Goal: Complete application form

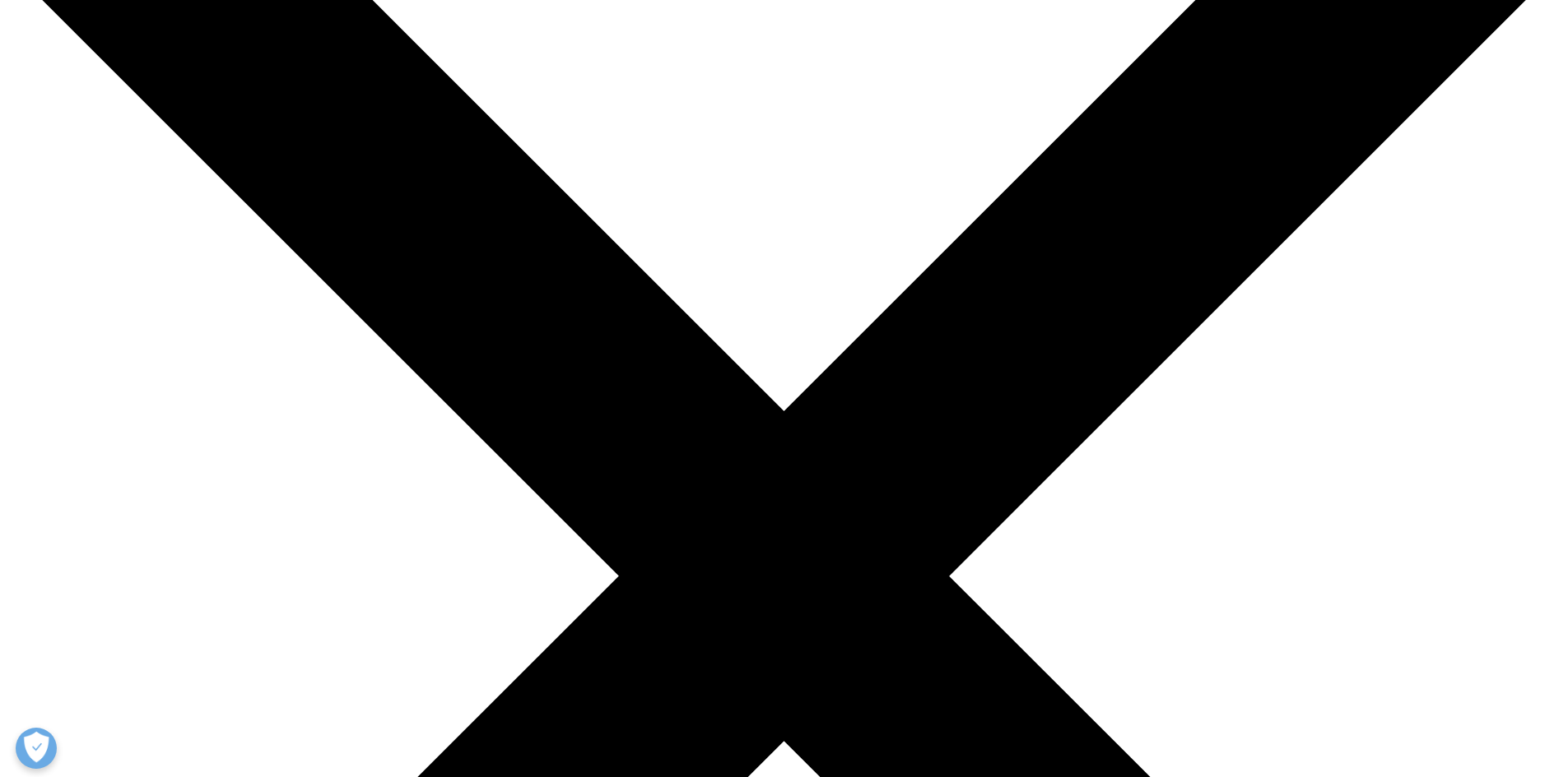
scroll to position [113, 0]
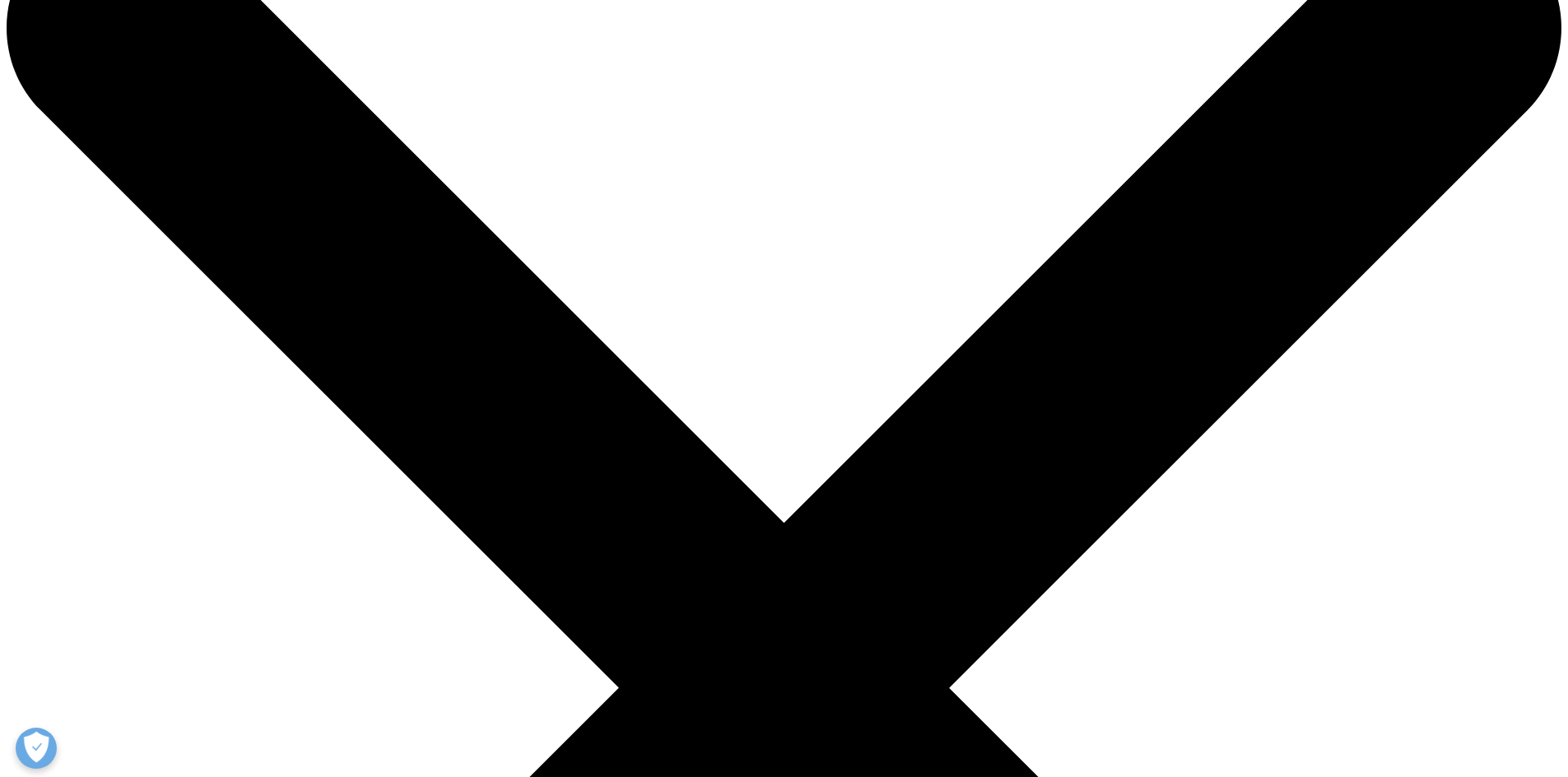
drag, startPoint x: 1579, startPoint y: 144, endPoint x: 1574, endPoint y: 88, distance: 56.2
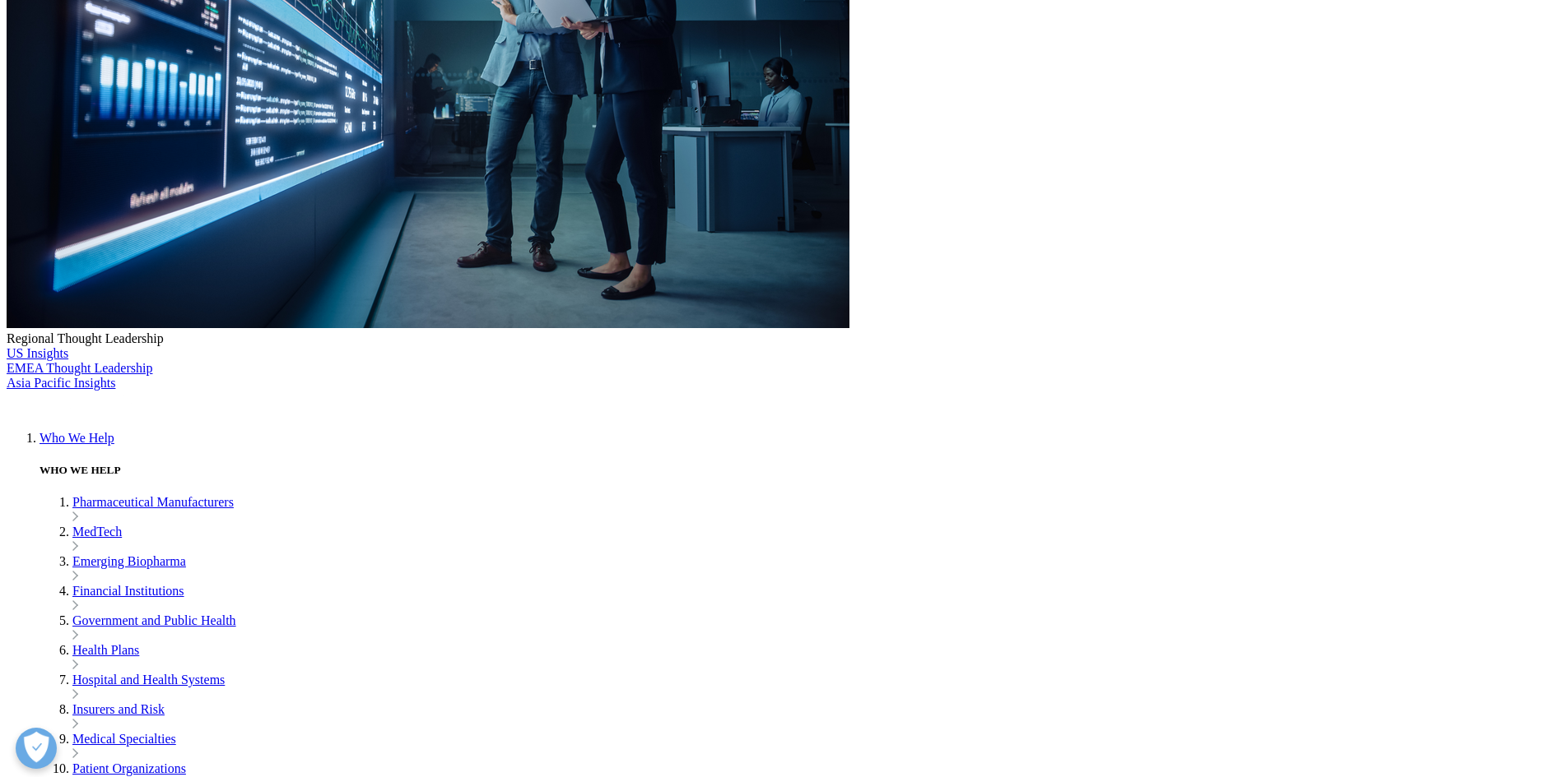
scroll to position [740, 0]
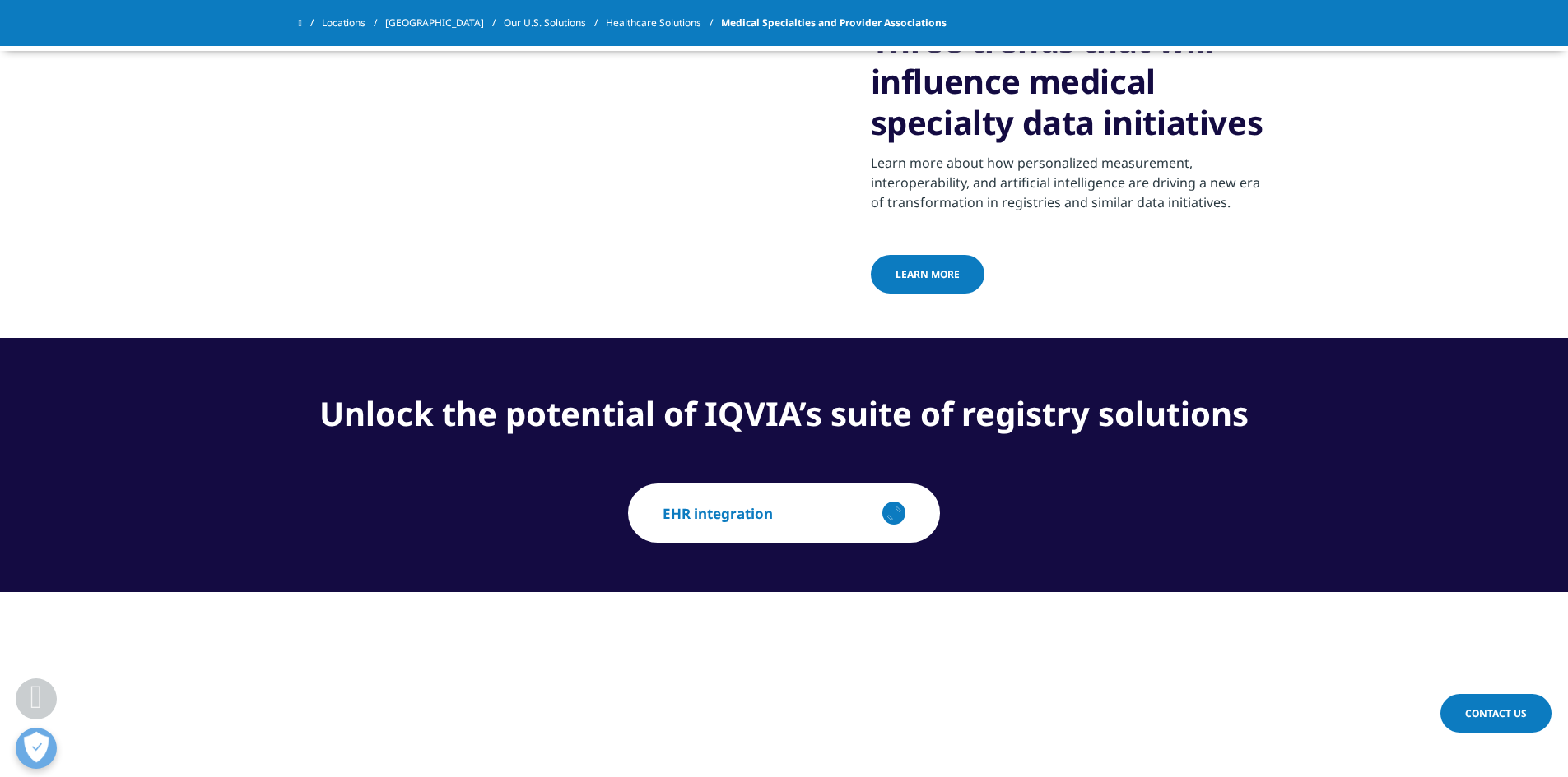
click at [1465, 716] on span "Contact Us" at bounding box center [1496, 714] width 62 height 14
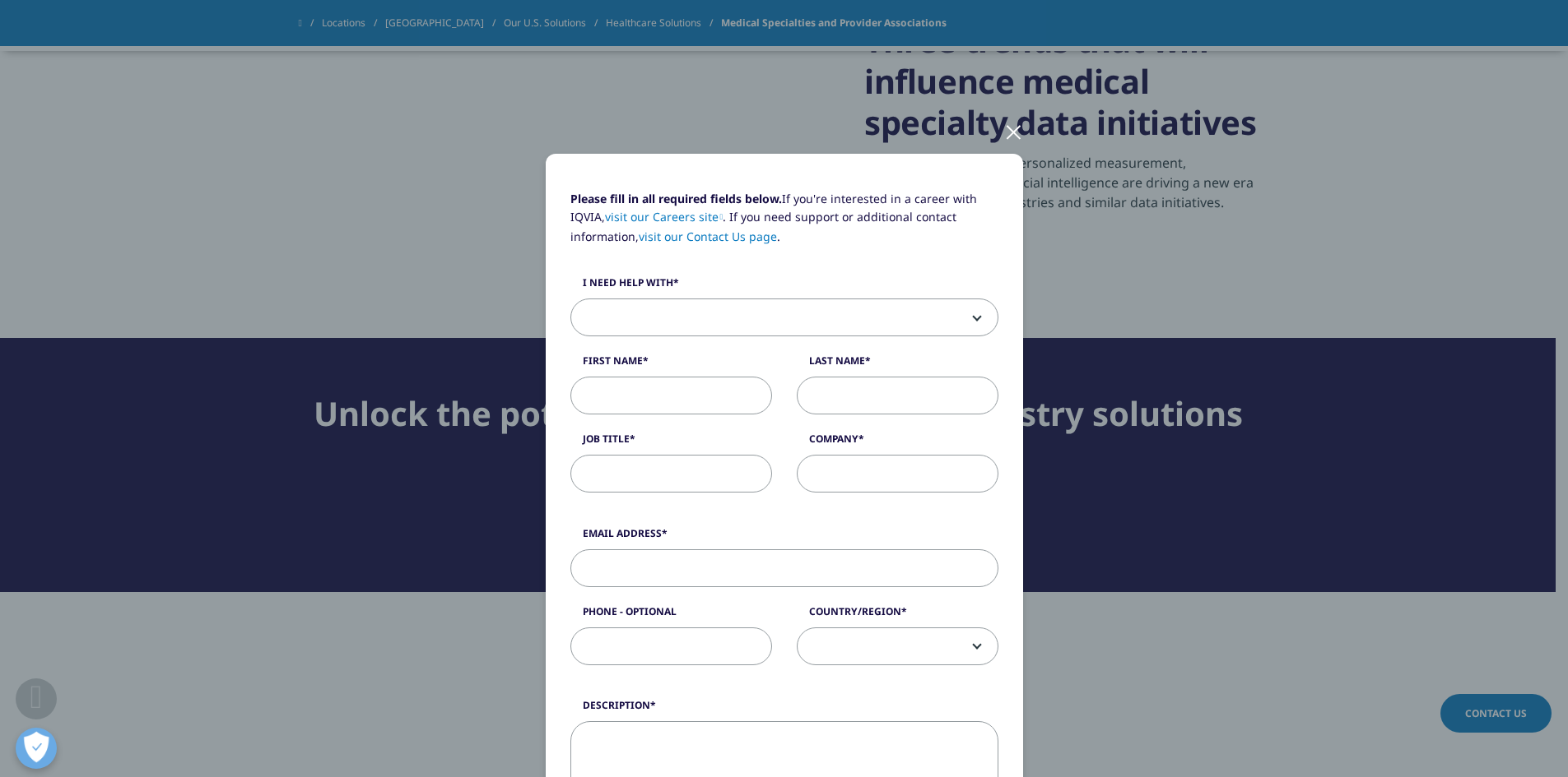
click at [636, 296] on label "I need help with" at bounding box center [784, 287] width 428 height 23
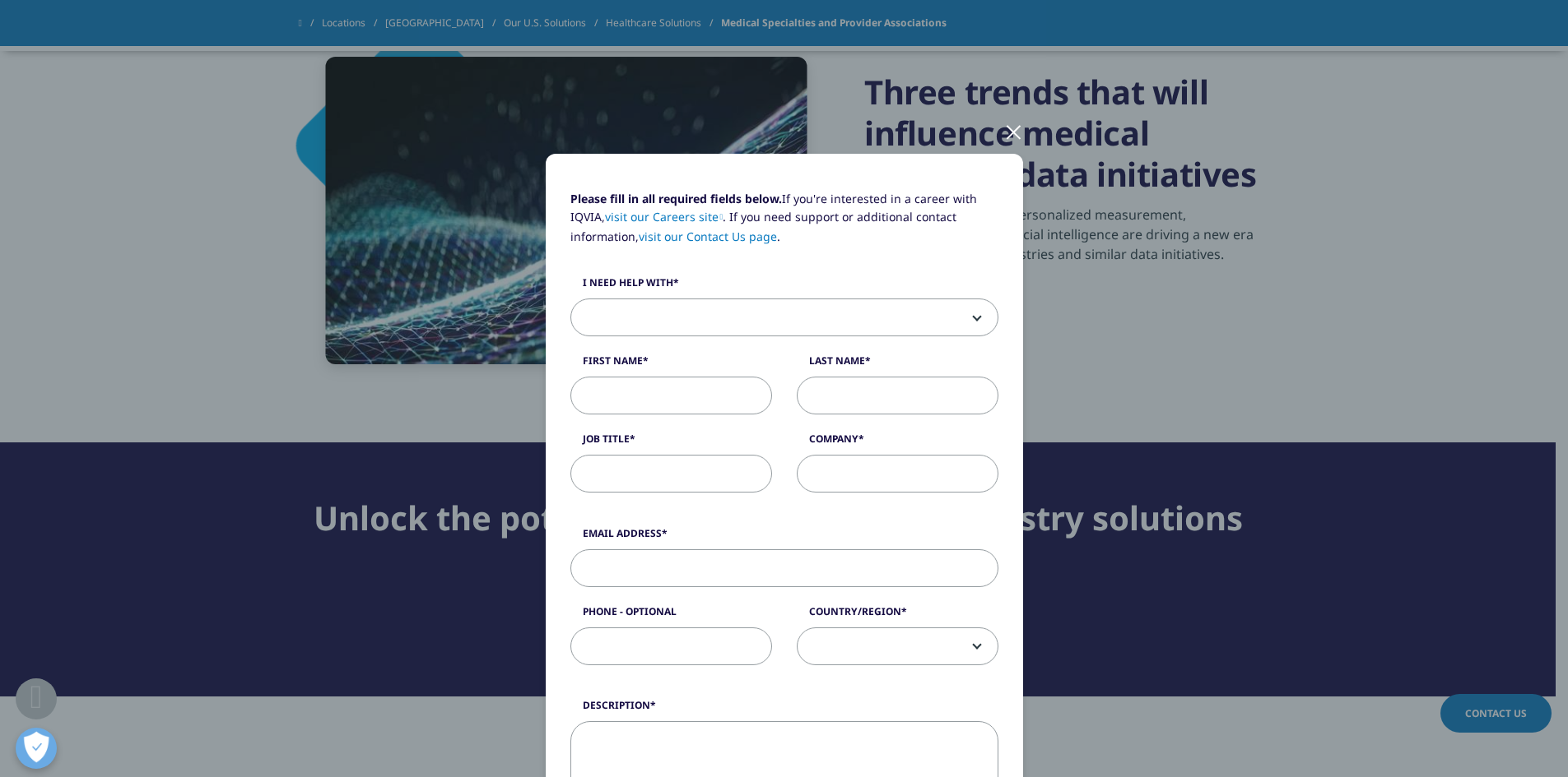
click at [571, 298] on select "Sales HR/Career Patient Seeking Clinical Trials Site/Investigator Waiting List …" at bounding box center [571, 298] width 1 height 1
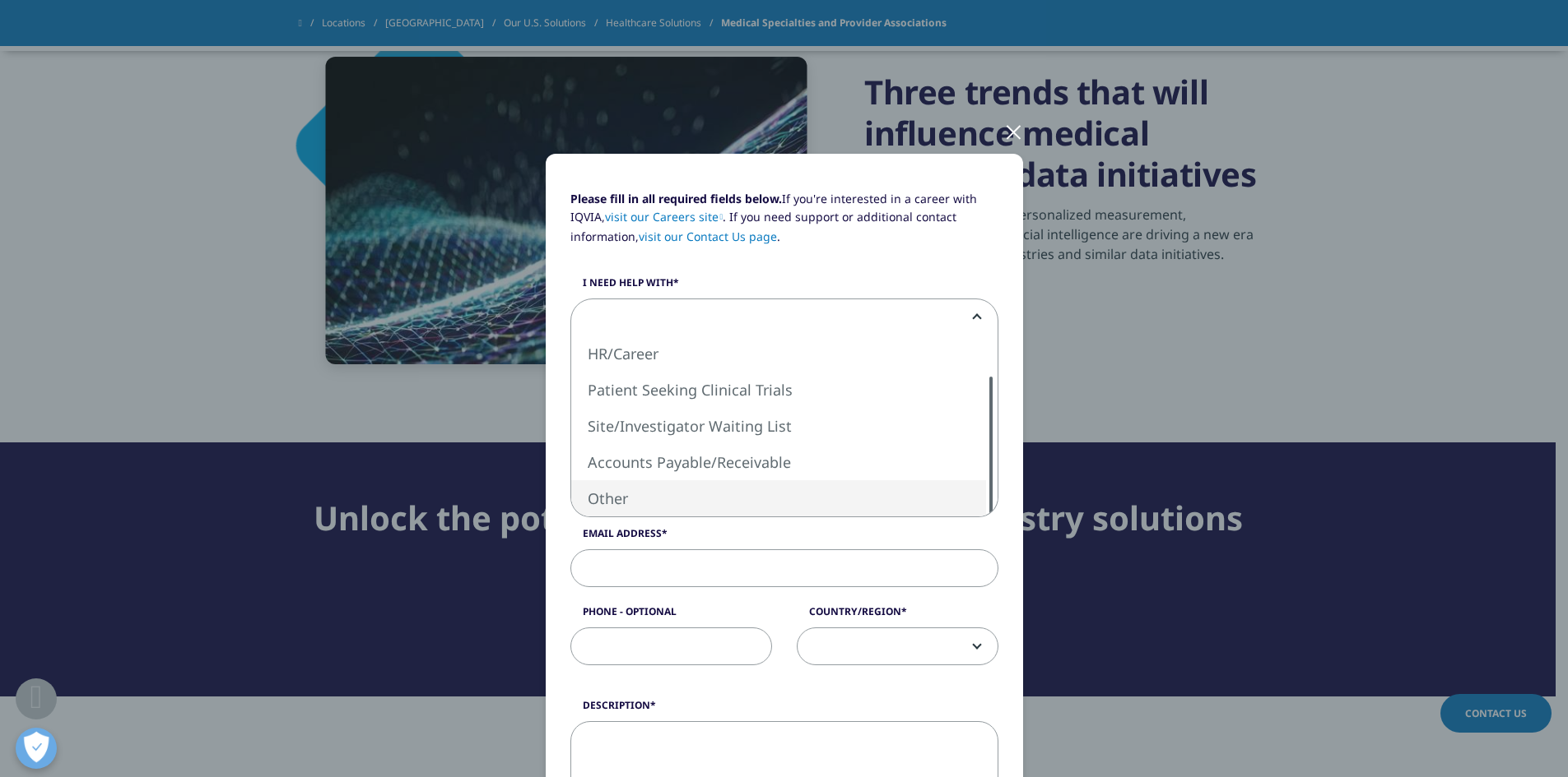
select select "Other"
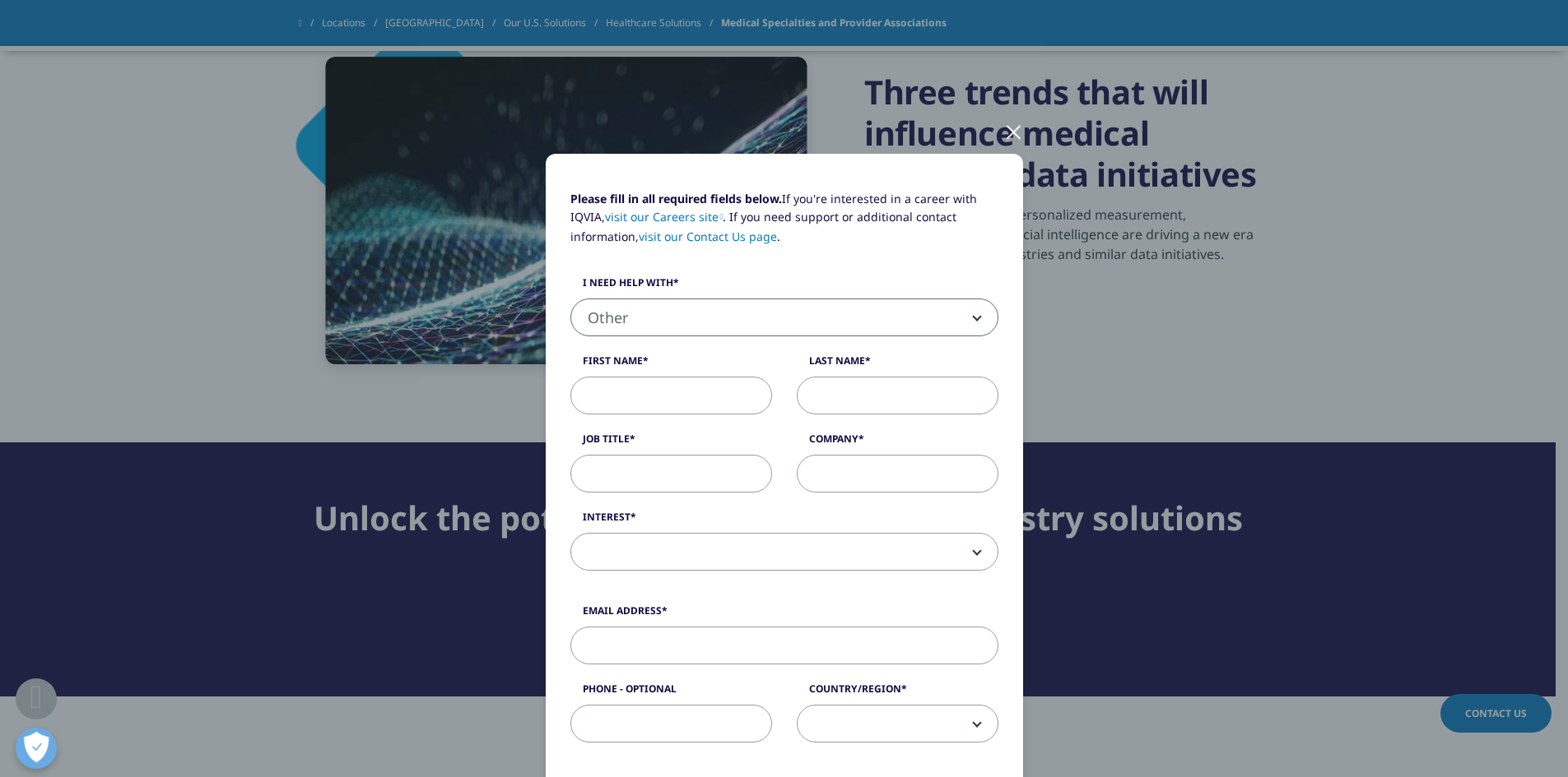
click at [637, 372] on label "First Name" at bounding box center [671, 365] width 202 height 23
click at [637, 377] on input "First Name" at bounding box center [671, 395] width 202 height 38
click at [641, 393] on input "First Name" at bounding box center [671, 395] width 202 height 38
type input "Piper"
type input "[PERSON_NAME]"
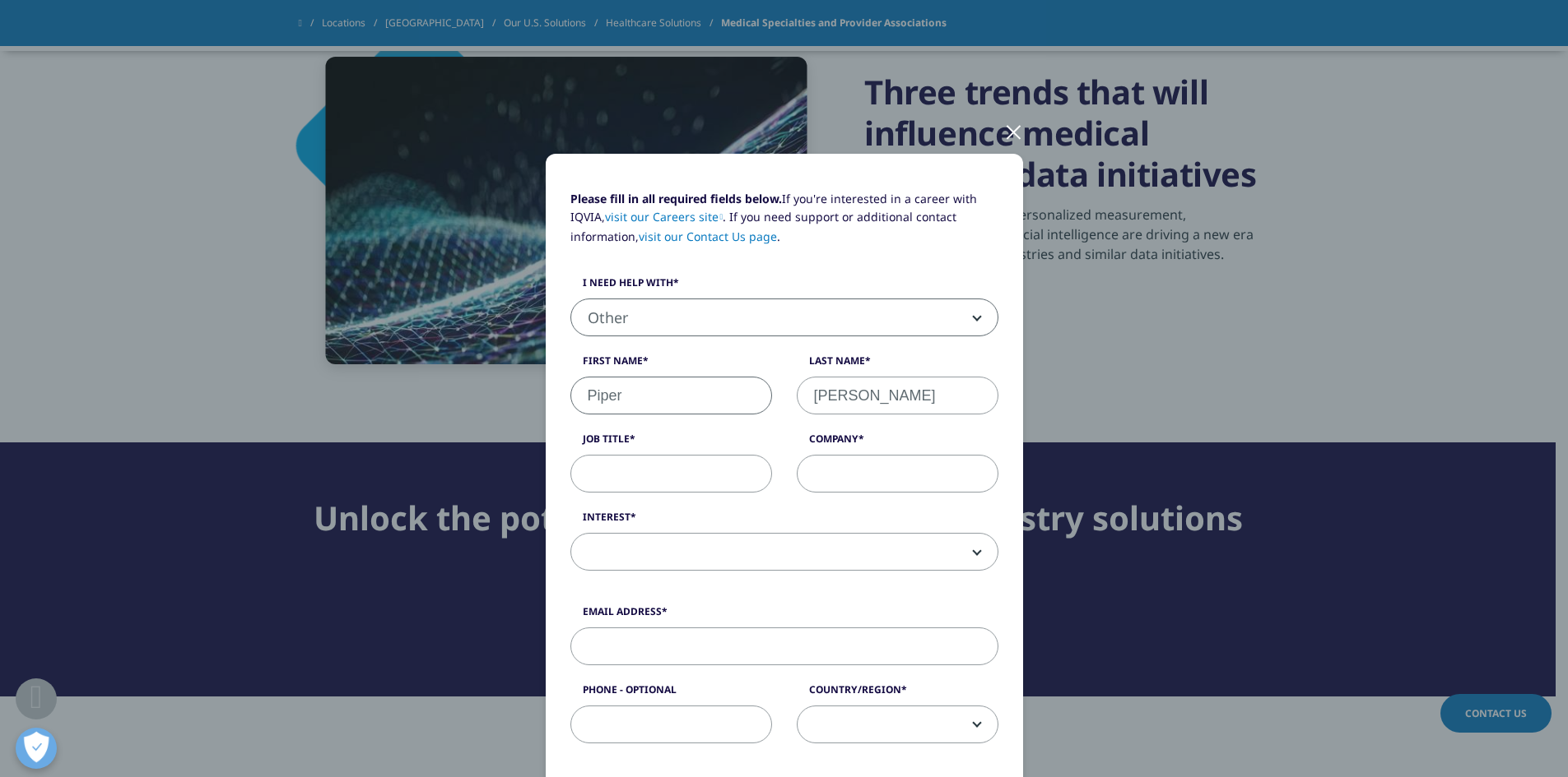
type input "VettedVas"
type input "[EMAIL_ADDRESS][DOMAIN_NAME]"
type input "2172756081"
select select "[GEOGRAPHIC_DATA]"
click at [632, 483] on input "Job Title" at bounding box center [671, 473] width 202 height 38
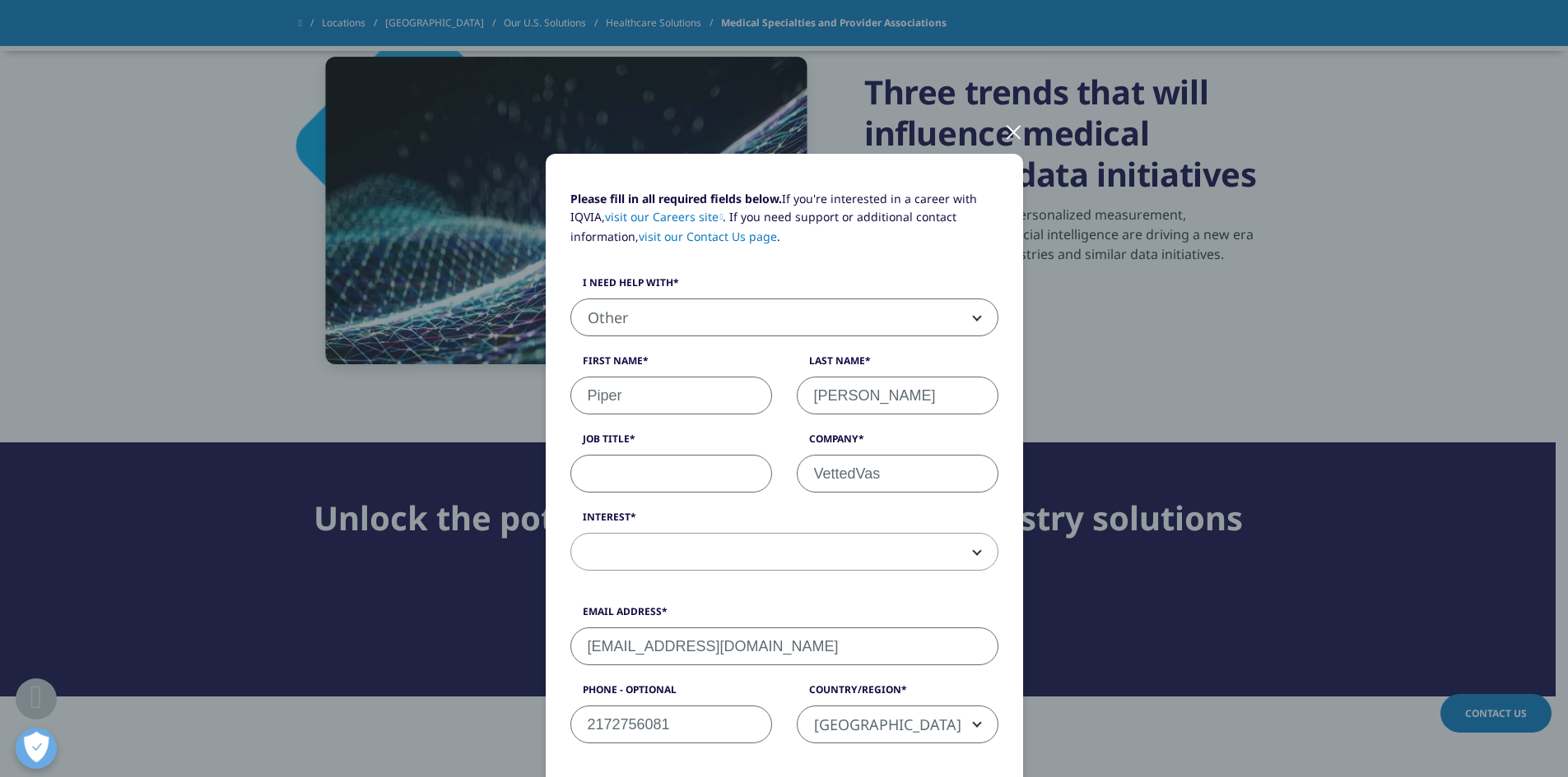
paste input "Outreach Specialist"
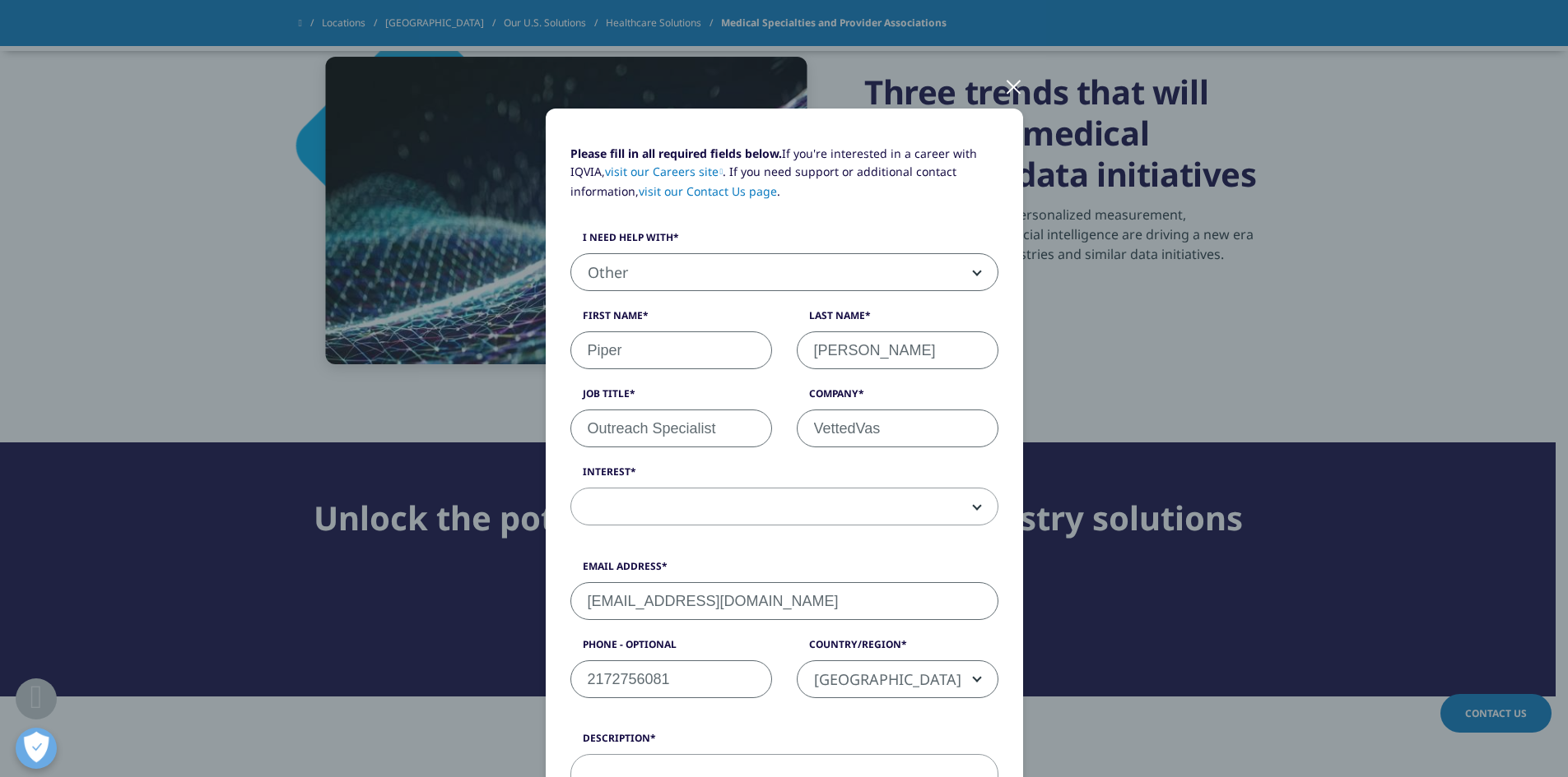
scroll to position [82, 0]
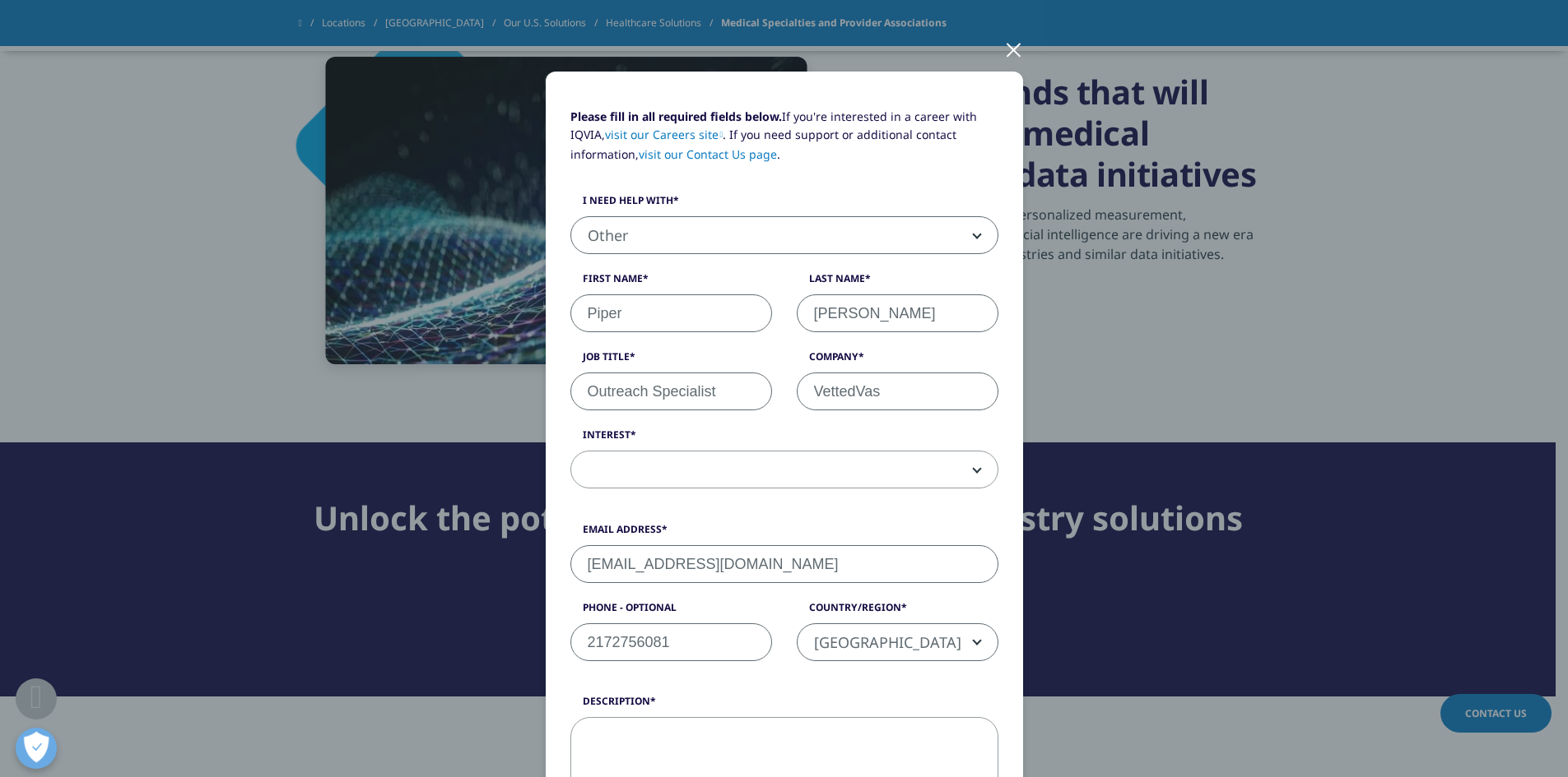
type input "Outreach Specialist"
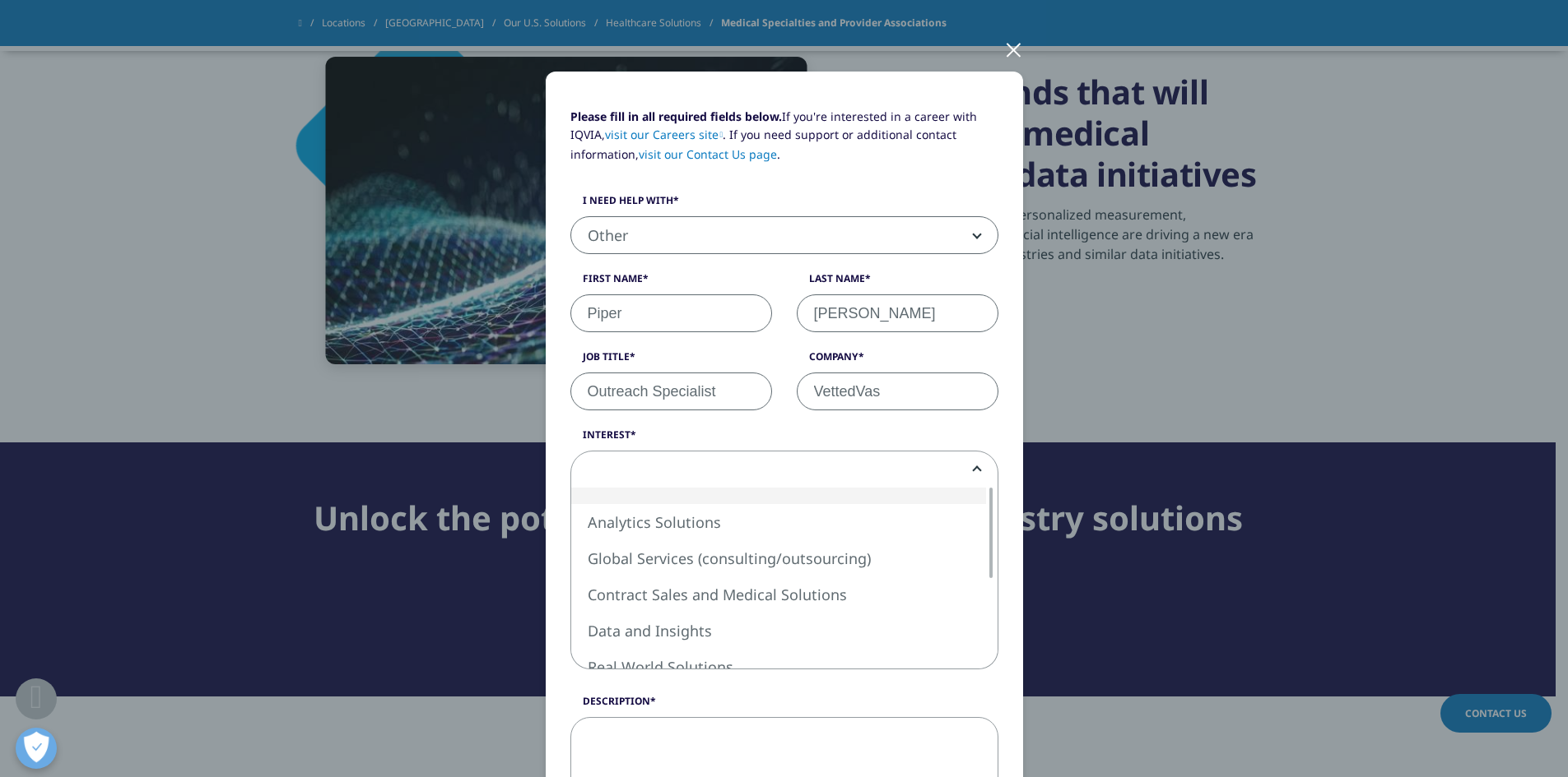
click at [695, 467] on span at bounding box center [784, 470] width 426 height 38
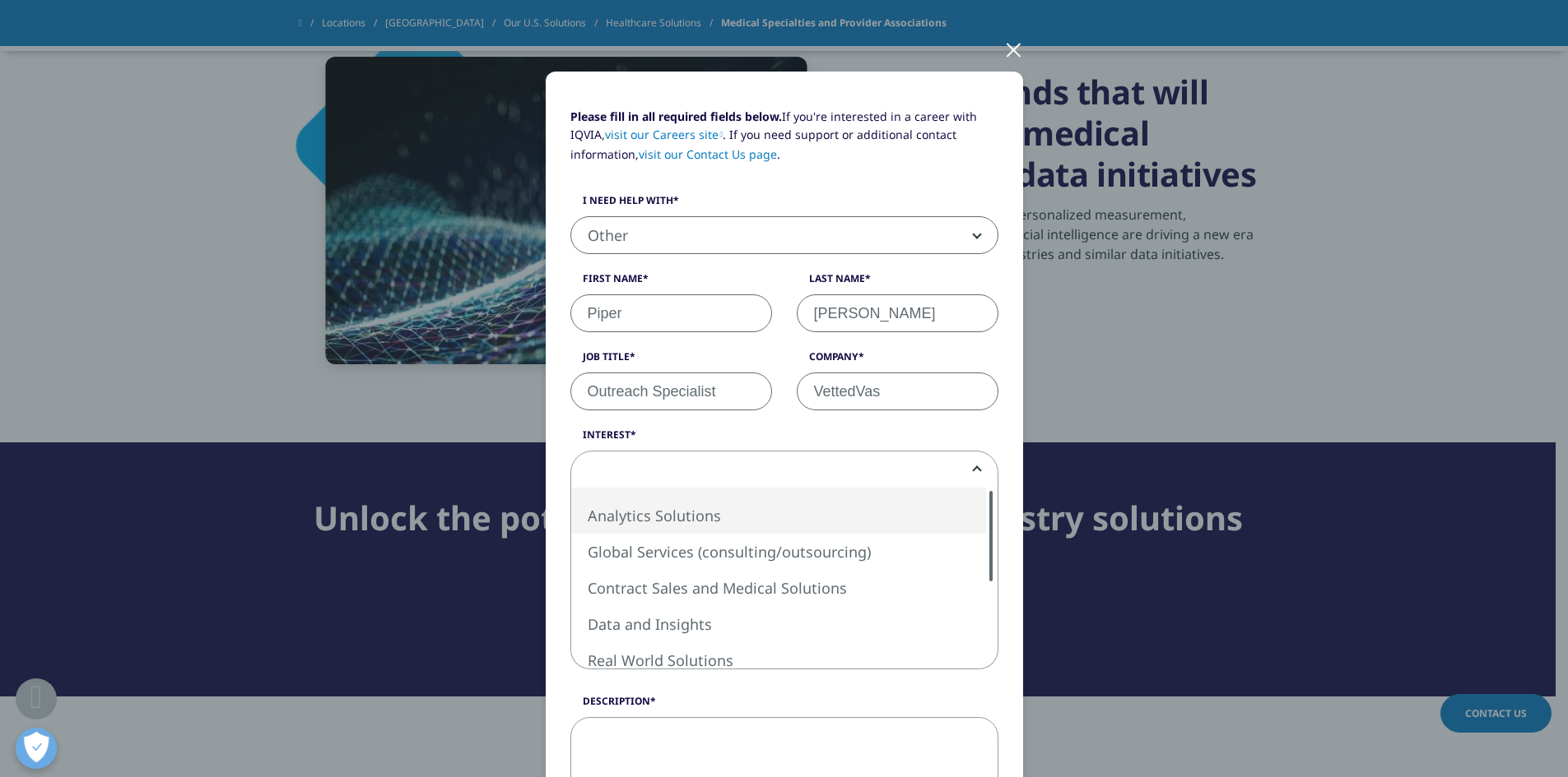
select select "Analytics Solutions"
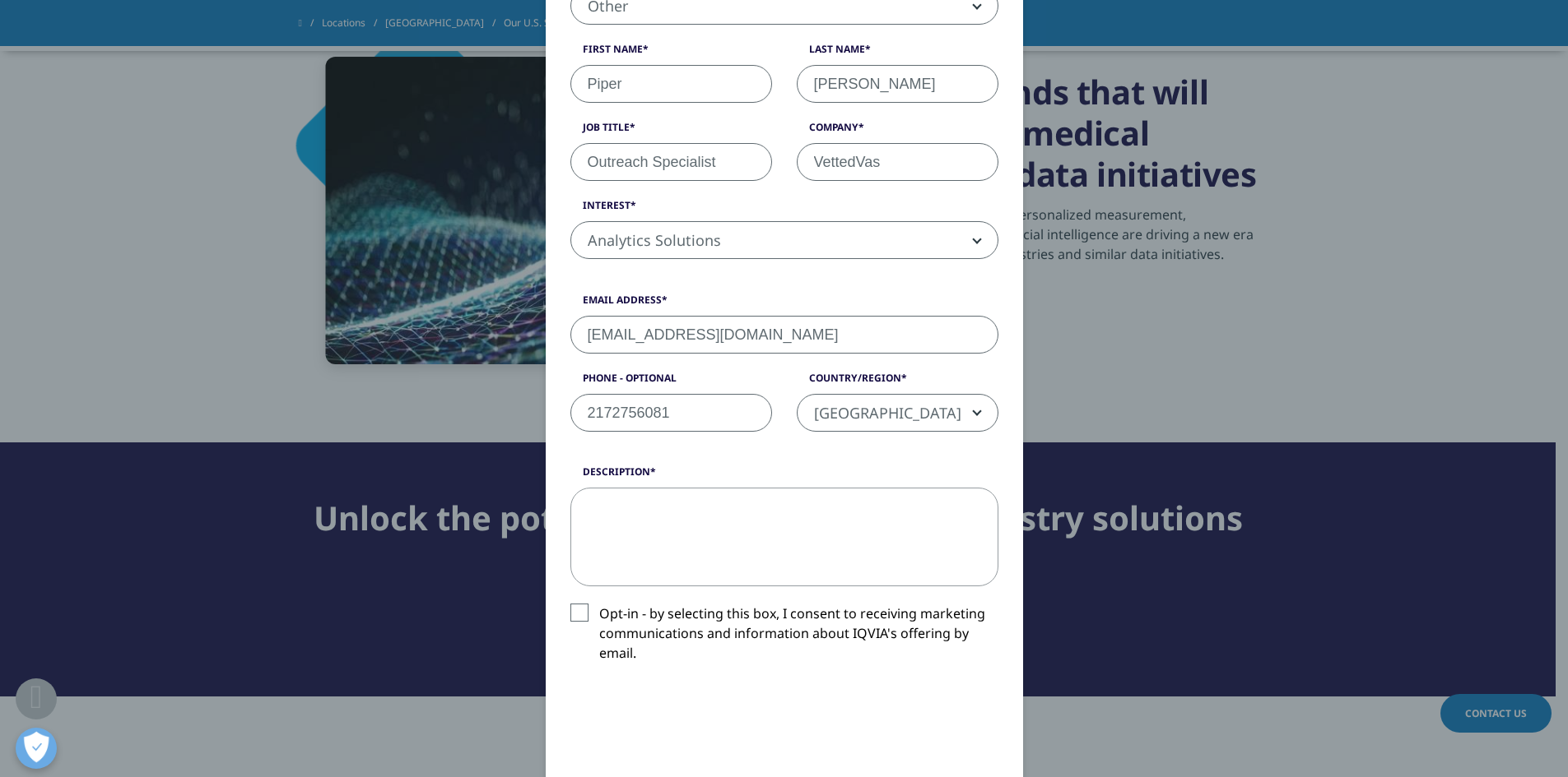
scroll to position [329, 0]
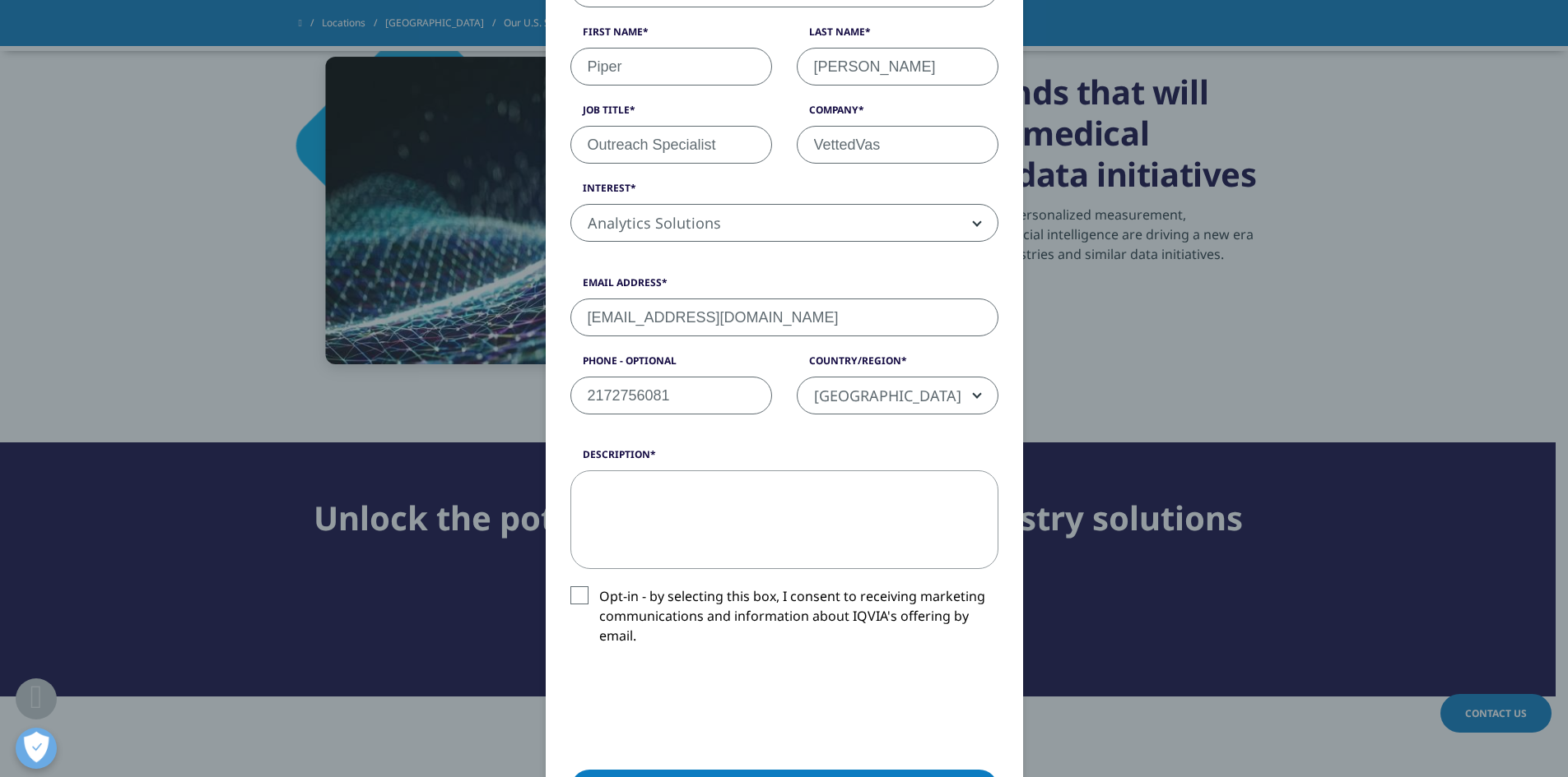
click at [647, 474] on textarea "Description" at bounding box center [784, 520] width 428 height 99
click at [648, 511] on textarea "Description" at bounding box center [784, 520] width 428 height 99
paste textarea "Hi, We work with business owners and professionals who need a reliable Virtual …"
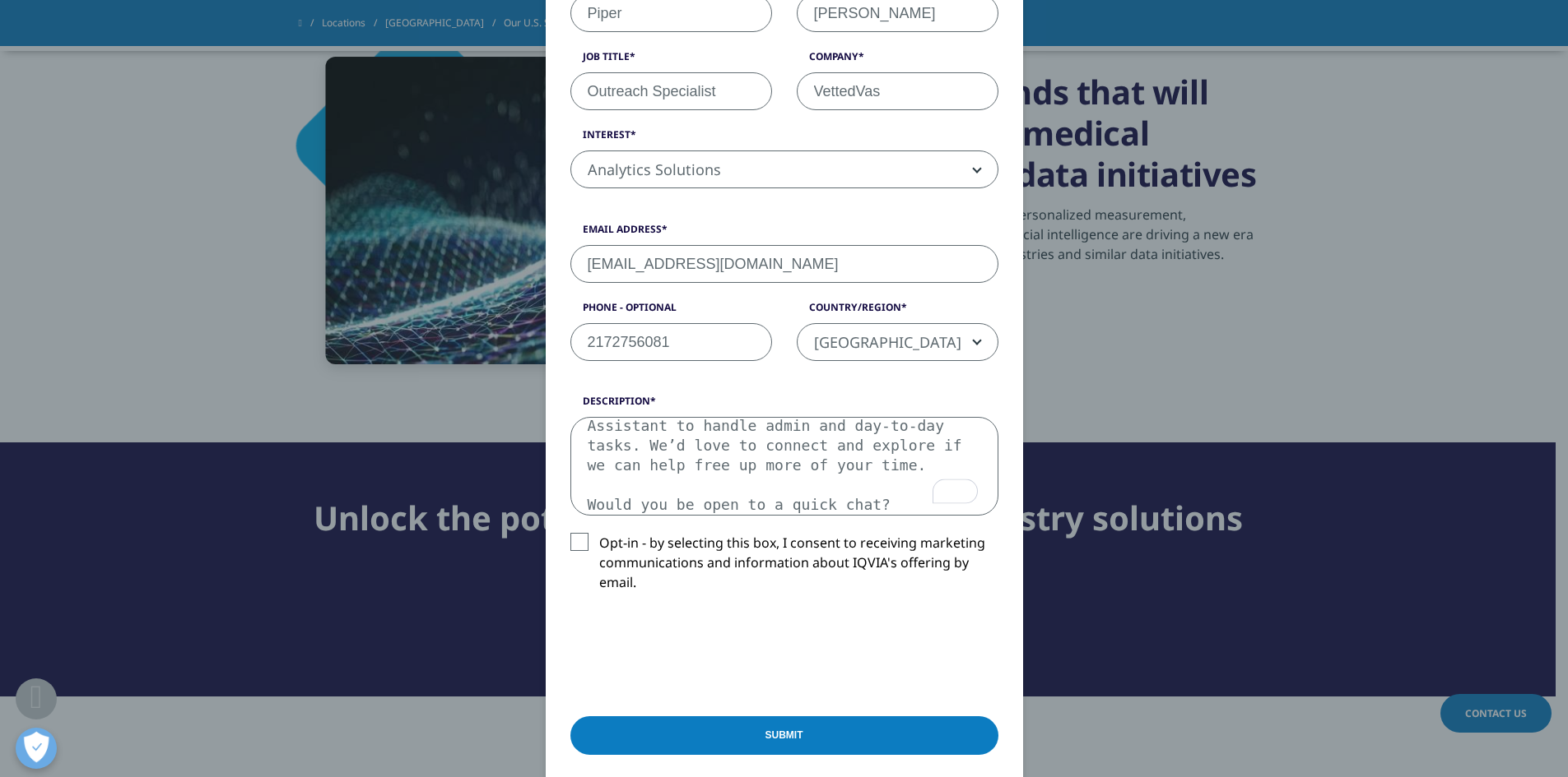
scroll to position [411, 0]
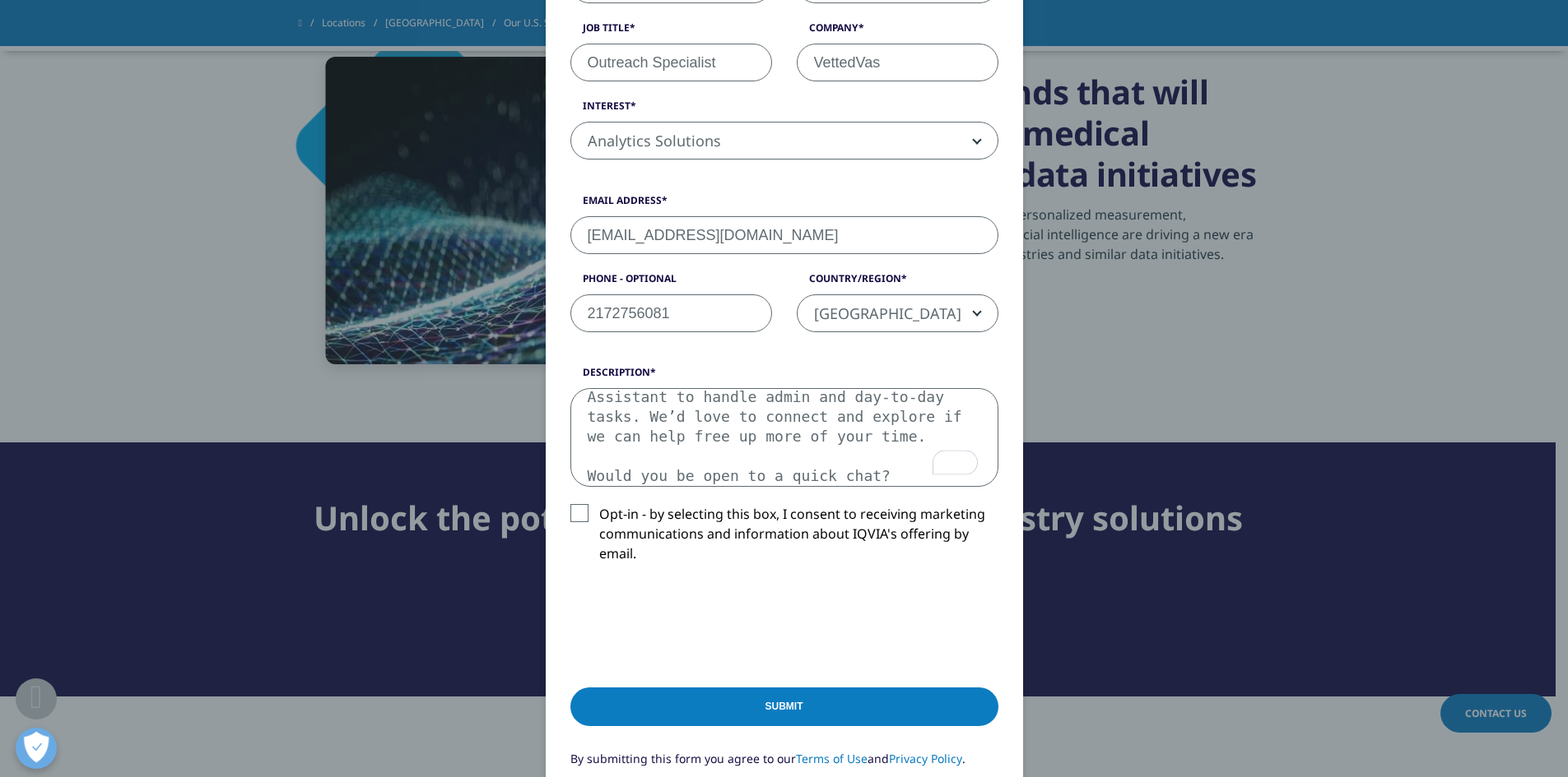
type textarea "Hi, We work with business owners and professionals who need a reliable Virtual …"
click at [571, 506] on label "Opt-in - by selecting this box, I consent to receiving marketing communications…" at bounding box center [784, 539] width 428 height 69
click at [600, 504] on input "Opt-in - by selecting this box, I consent to receiving marketing communications…" at bounding box center [600, 504] width 0 height 0
click at [757, 700] on input "Submit" at bounding box center [784, 707] width 428 height 39
